Goal: Navigation & Orientation: Find specific page/section

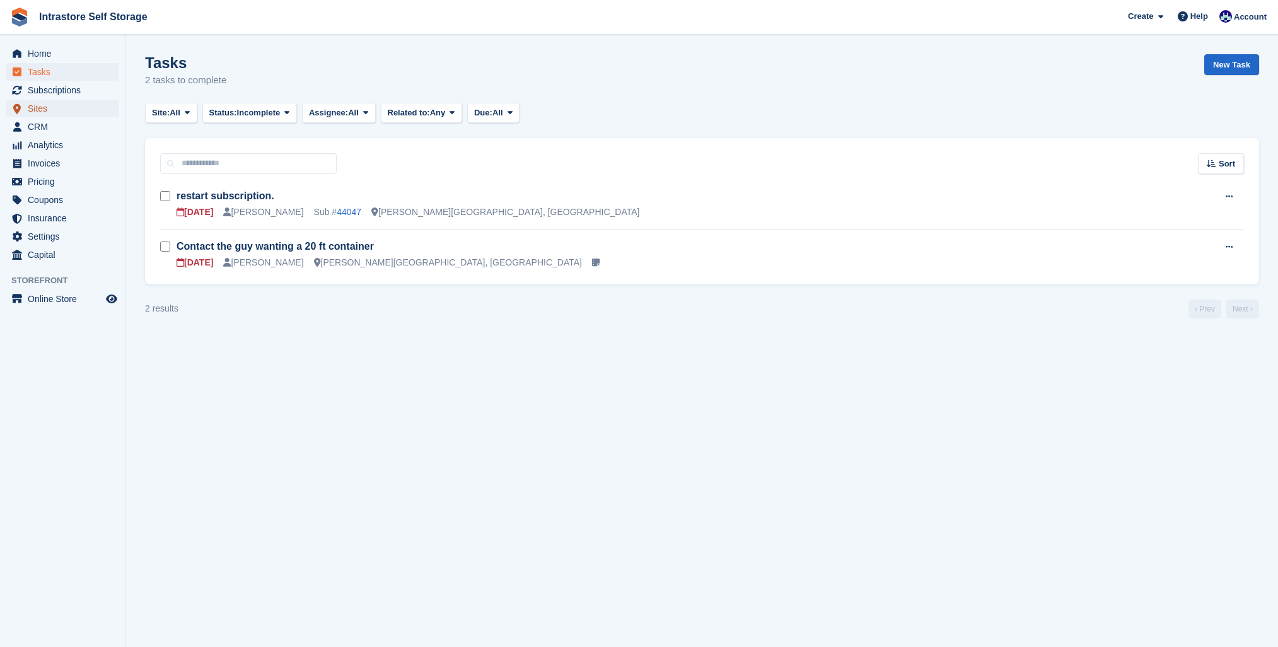
click at [31, 111] on span "Sites" at bounding box center [66, 109] width 76 height 18
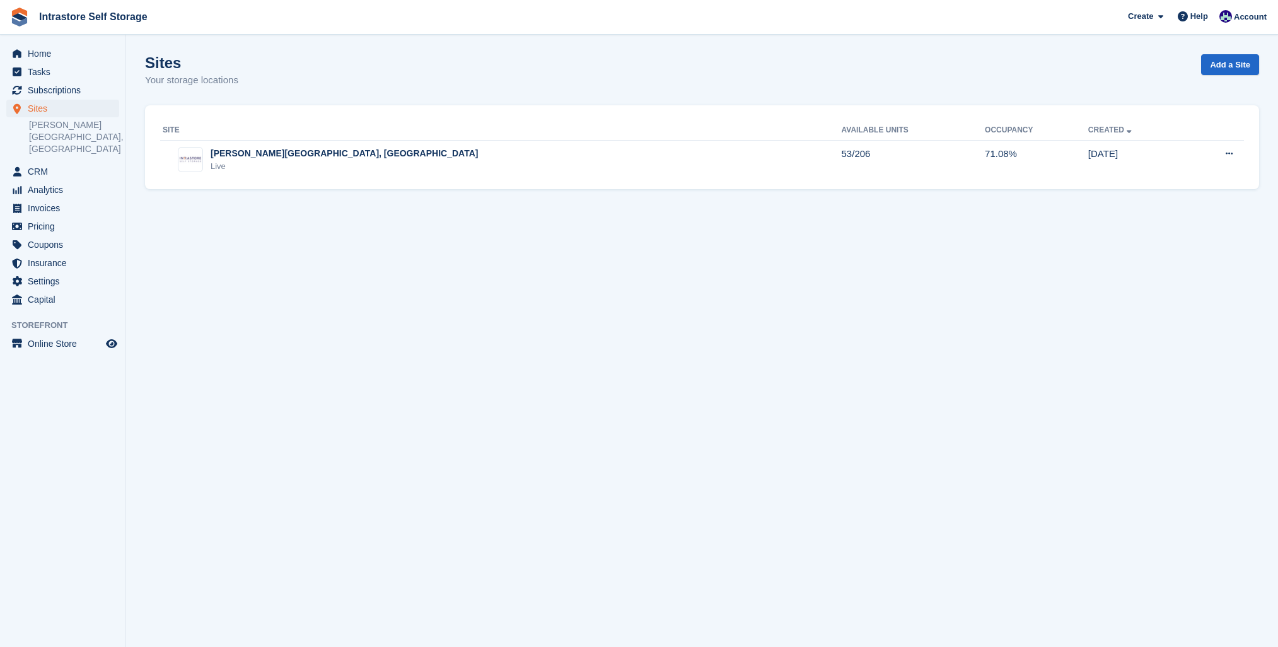
click at [216, 186] on div "Site Available Units Occupancy Created [PERSON_NAME][GEOGRAPHIC_DATA], [GEOGRAP…" at bounding box center [702, 147] width 1114 height 84
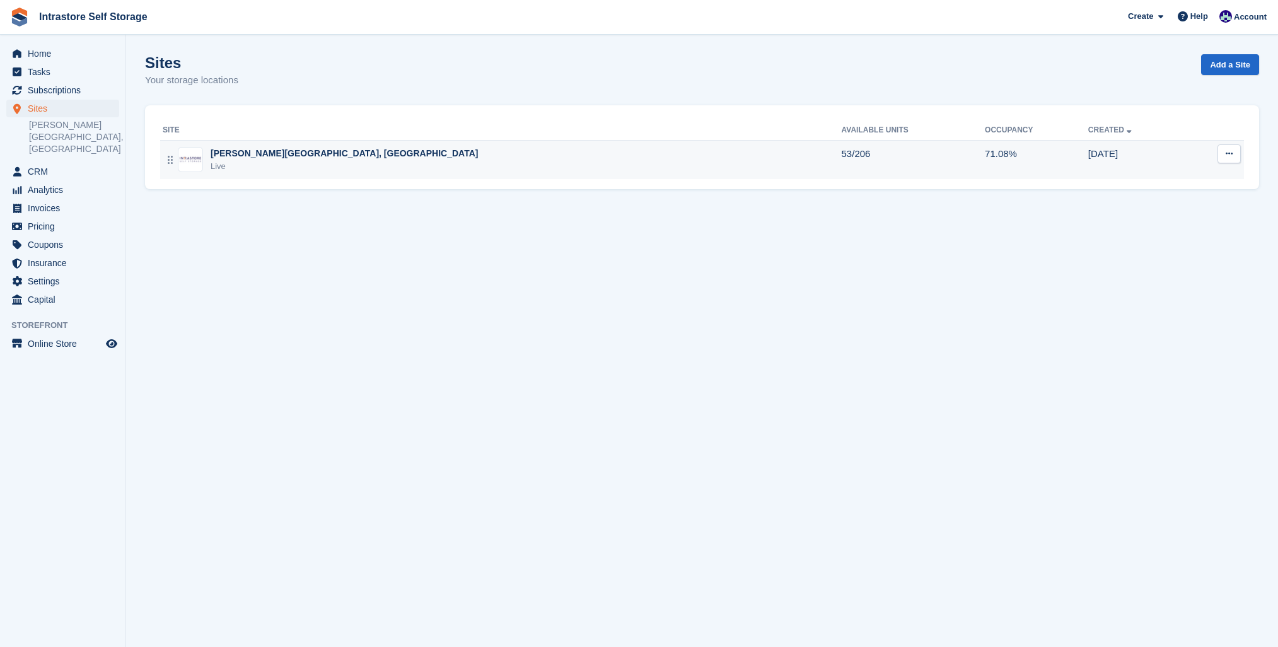
click at [224, 162] on div "Live" at bounding box center [344, 166] width 267 height 13
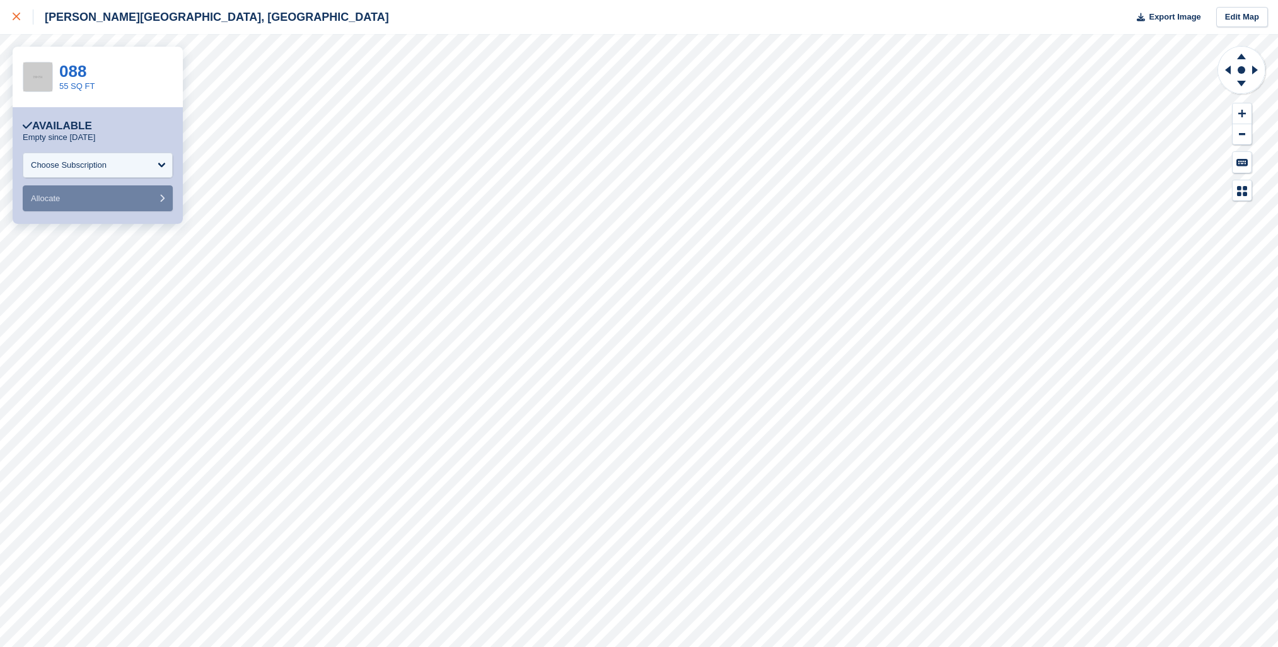
click at [9, 21] on link at bounding box center [16, 17] width 33 height 34
